Goal: Navigation & Orientation: Find specific page/section

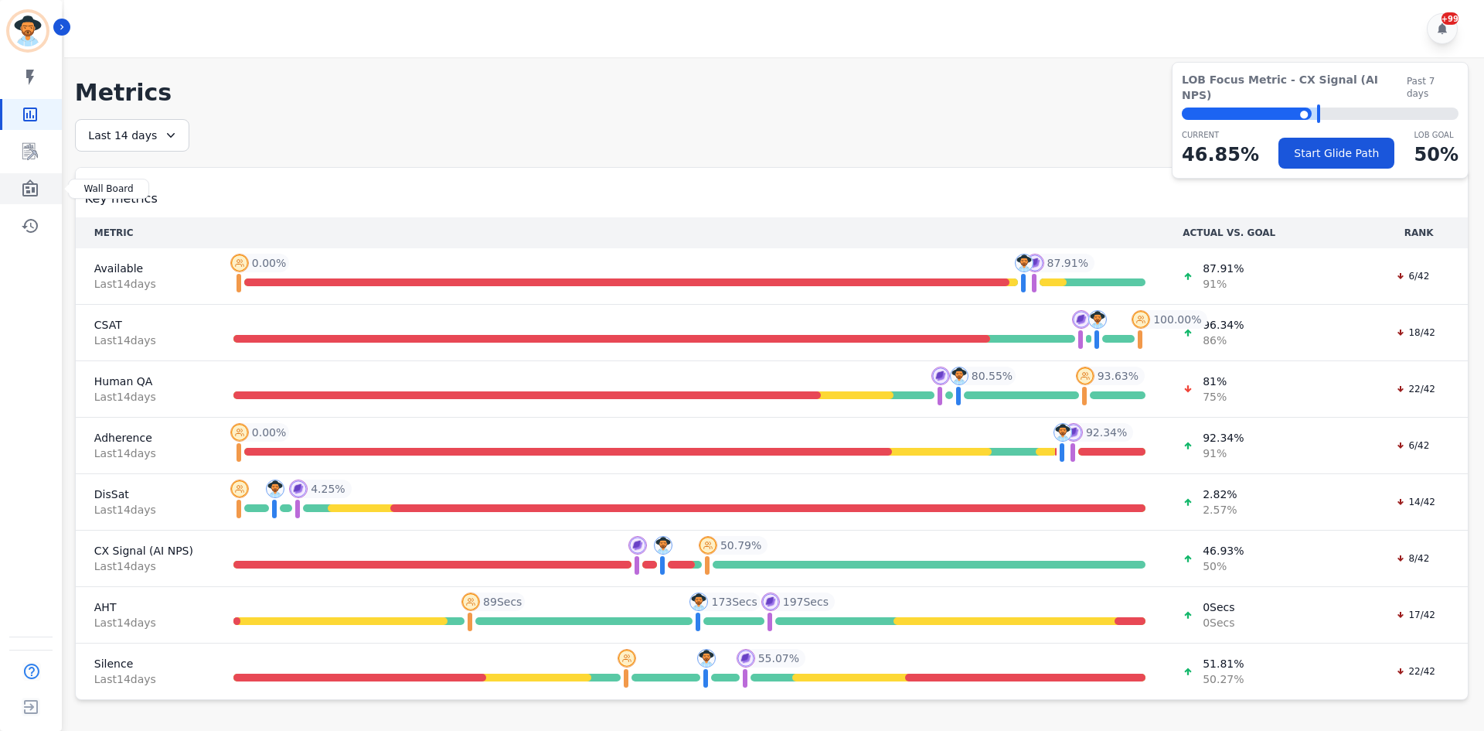
click at [28, 200] on link "Sidebar" at bounding box center [32, 188] width 60 height 31
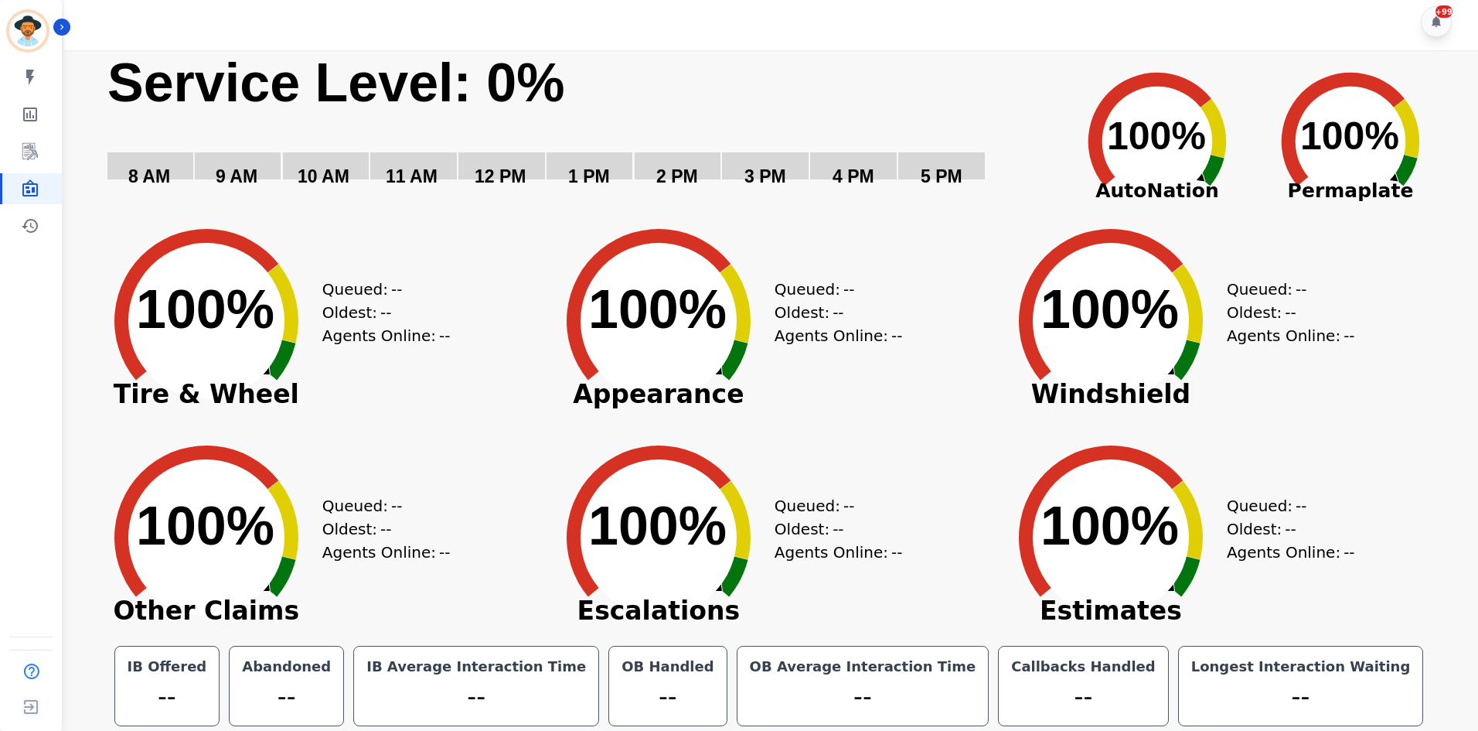
scroll to position [9, 0]
